Goal: Obtain resource: Obtain resource

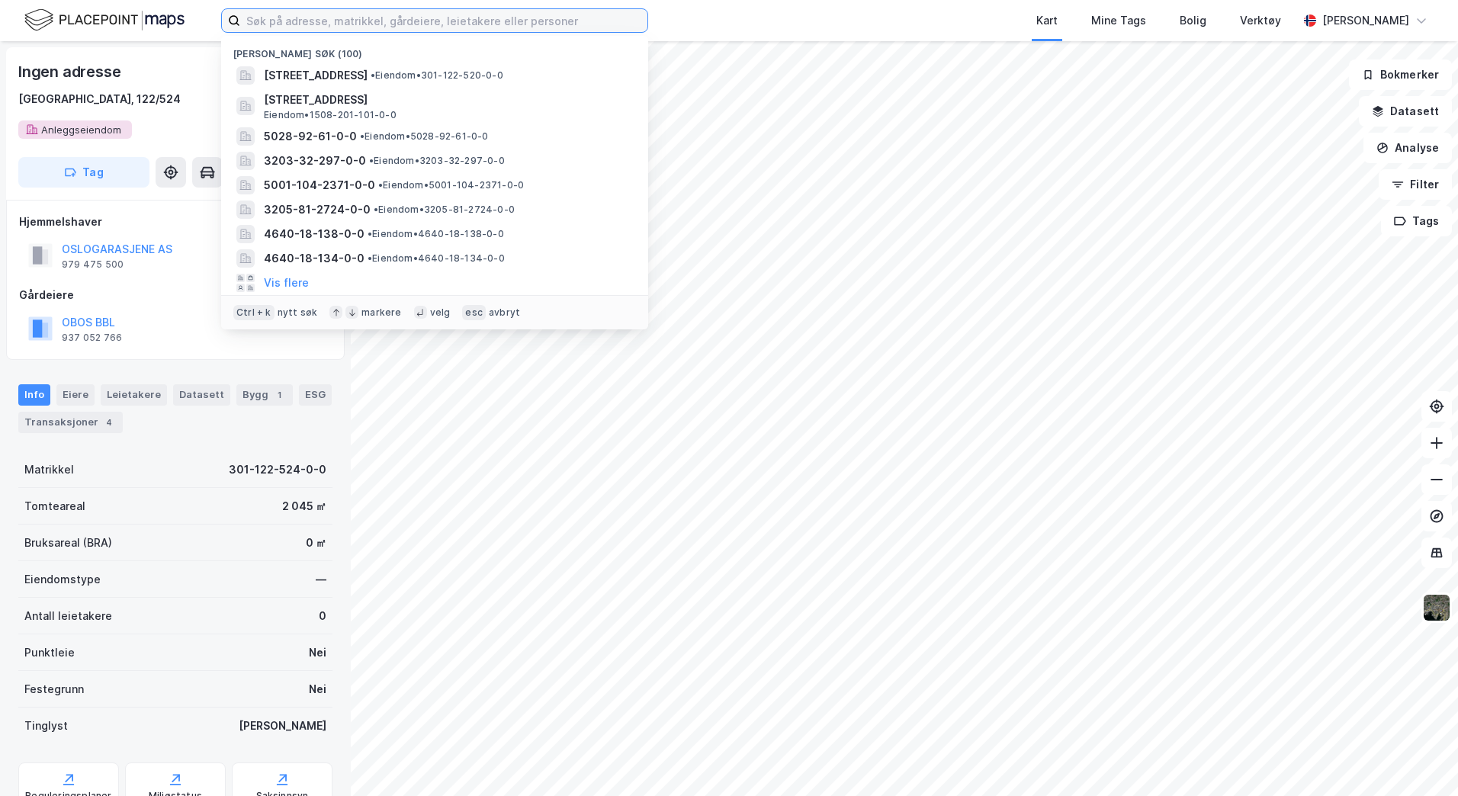
click at [273, 18] on input at bounding box center [443, 20] width 407 height 23
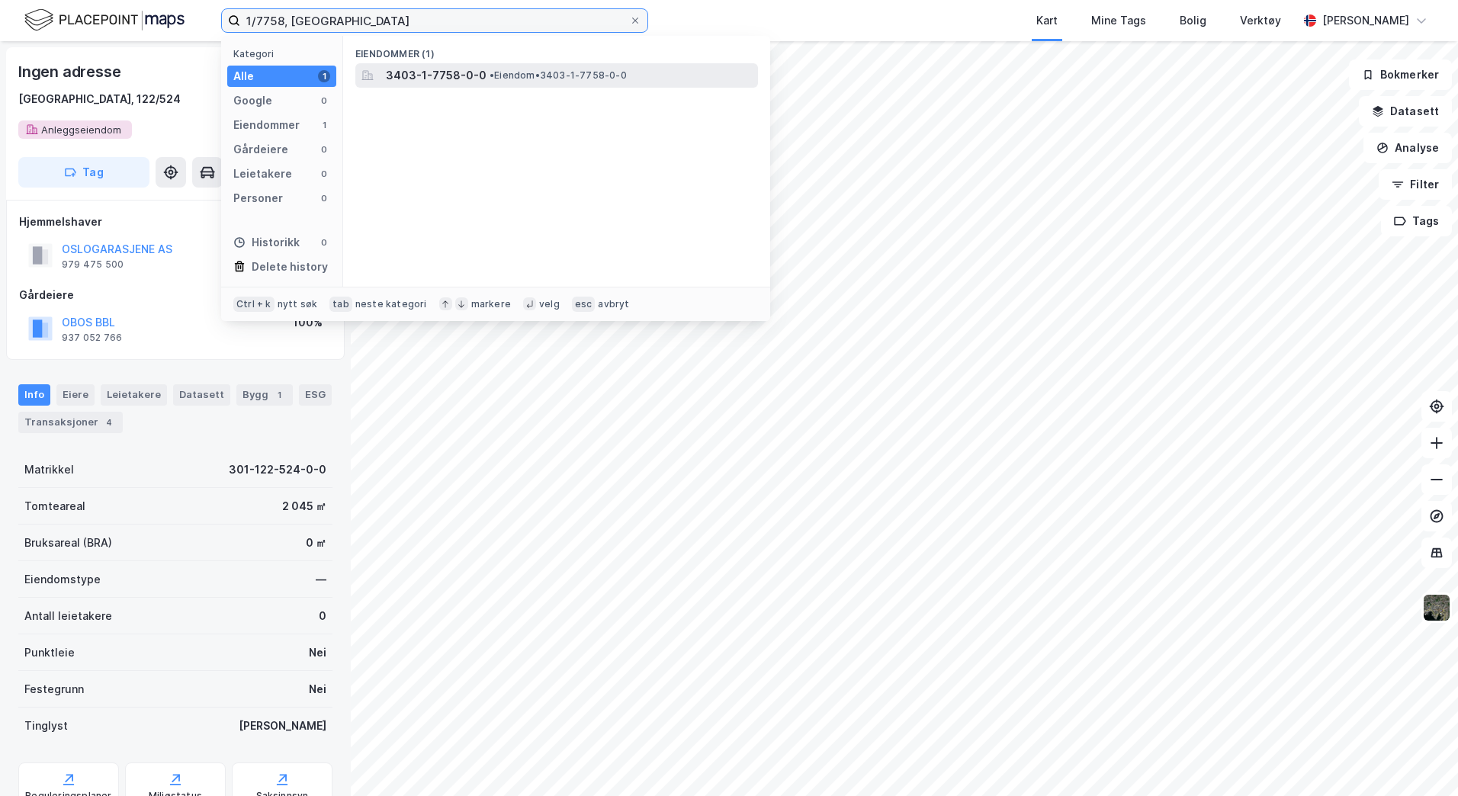
type input "1/7758, [GEOGRAPHIC_DATA]"
click at [467, 69] on span "3403-1-7758-0-0" at bounding box center [436, 75] width 101 height 18
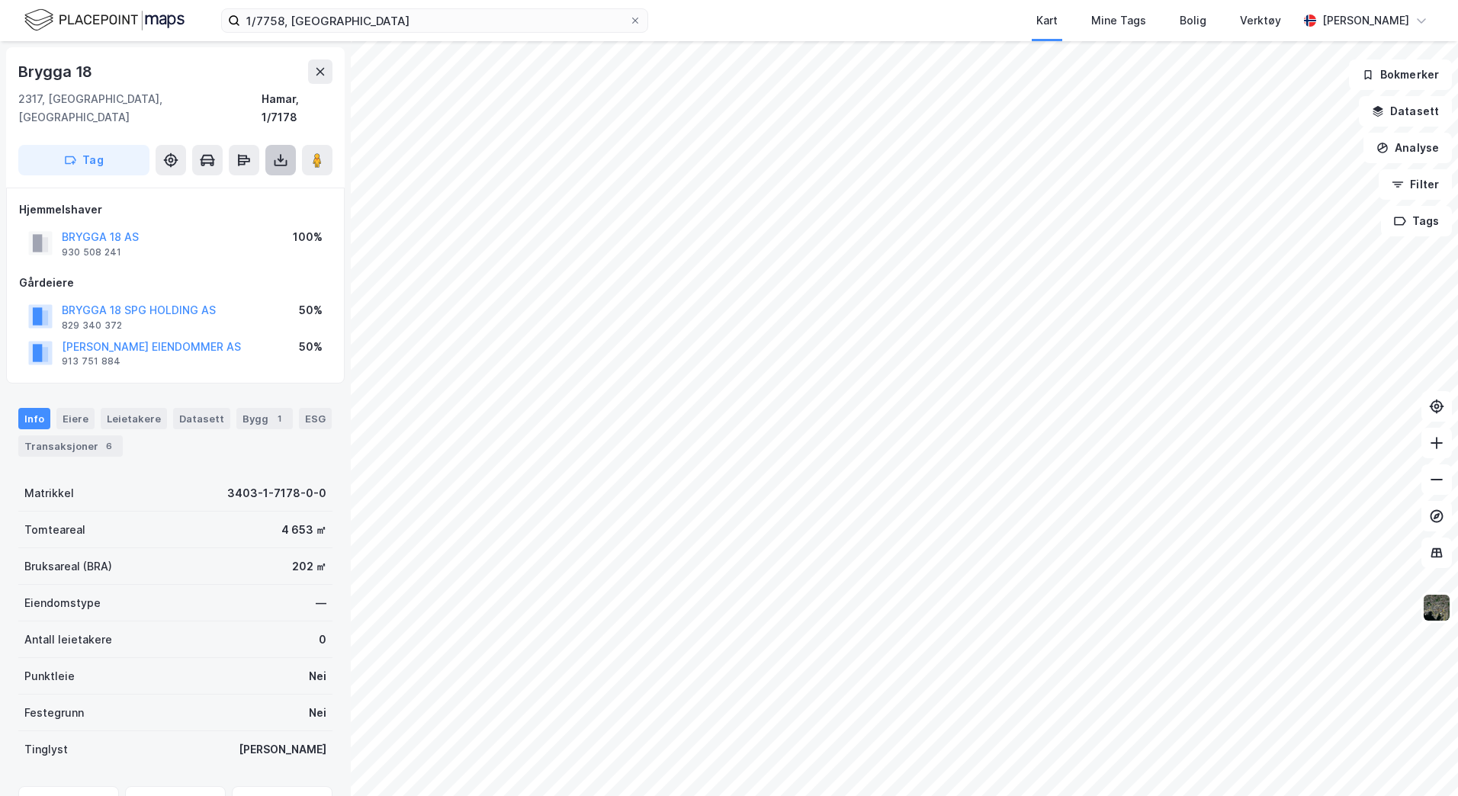
click at [277, 145] on button at bounding box center [280, 160] width 31 height 31
click at [233, 185] on div "Last ned grunnbok" at bounding box center [205, 191] width 88 height 12
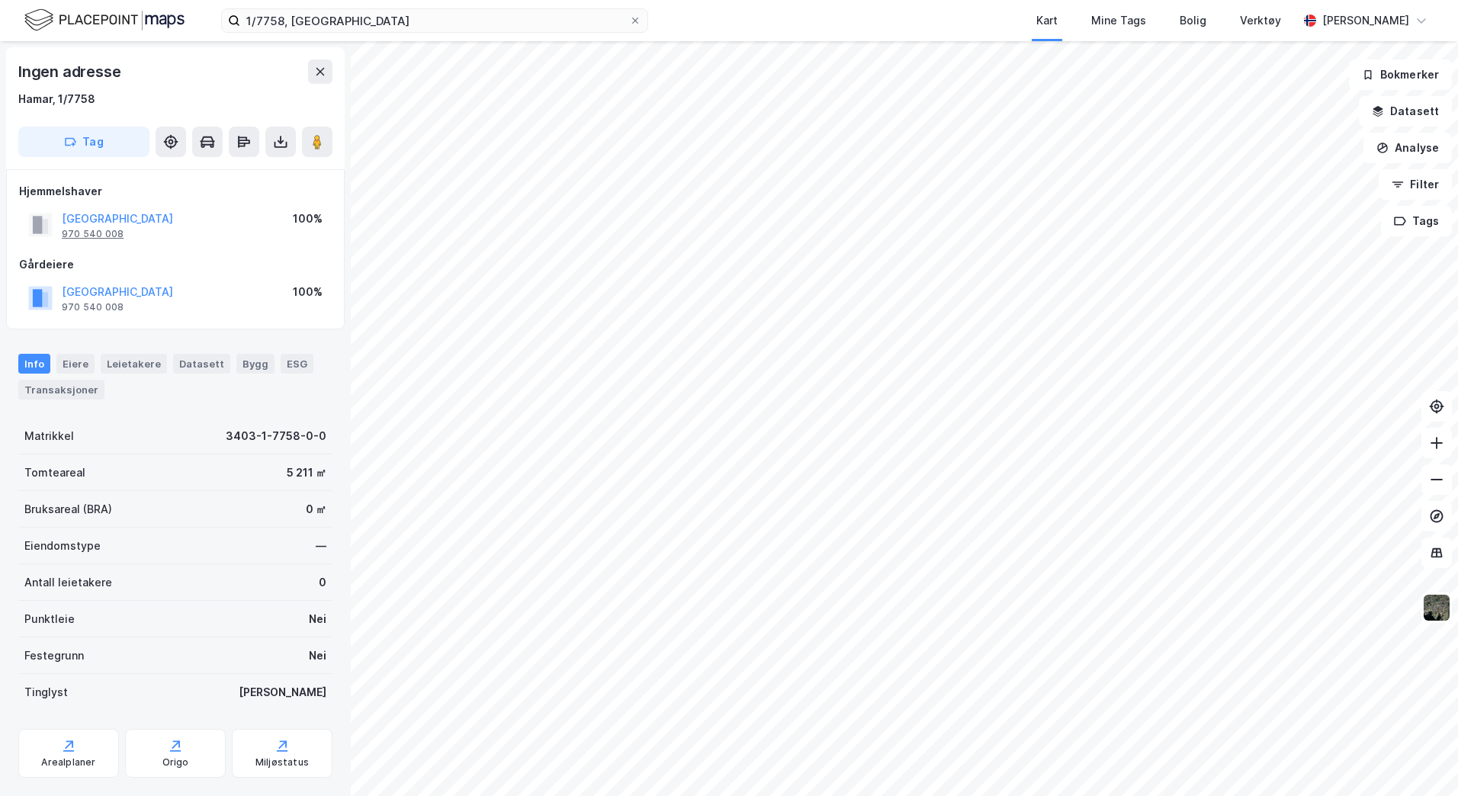
click at [82, 233] on div "970 540 008" at bounding box center [93, 234] width 62 height 12
